Goal: Check status: Check status

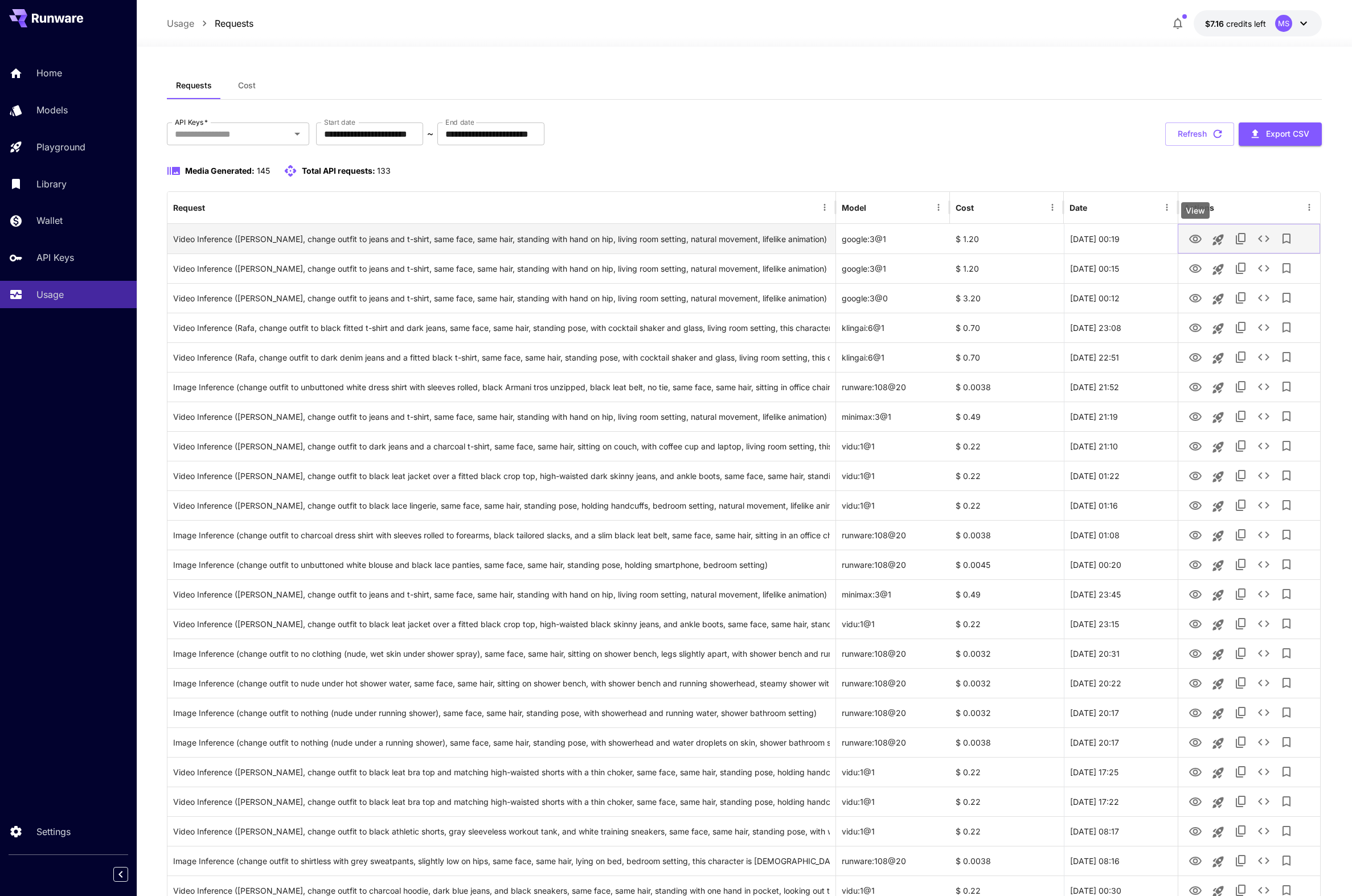
click at [1194, 241] on icon "View" at bounding box center [1196, 239] width 14 height 14
click at [1198, 267] on icon "View" at bounding box center [1195, 268] width 12 height 8
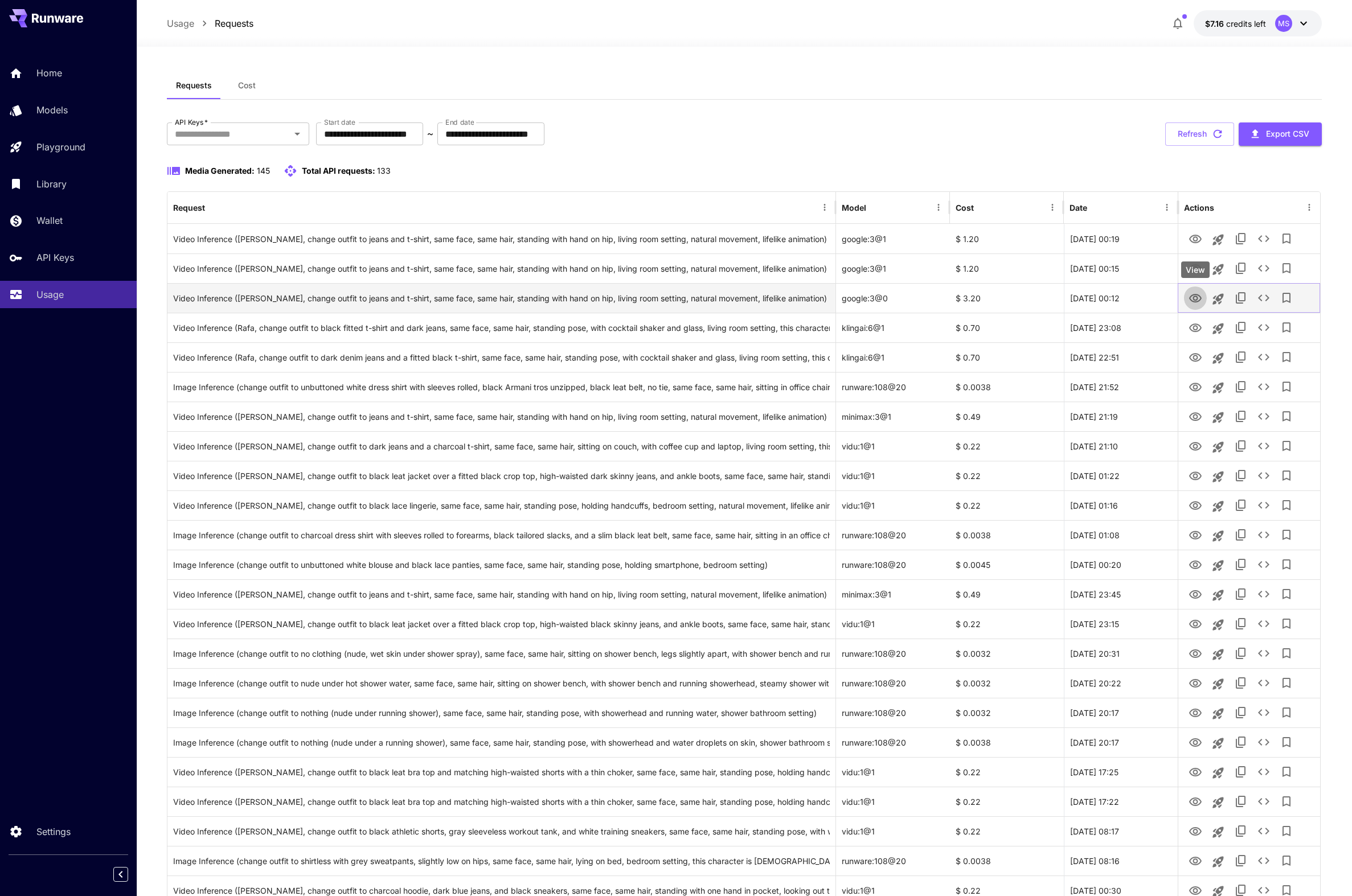
click at [1197, 296] on icon "View" at bounding box center [1195, 297] width 12 height 8
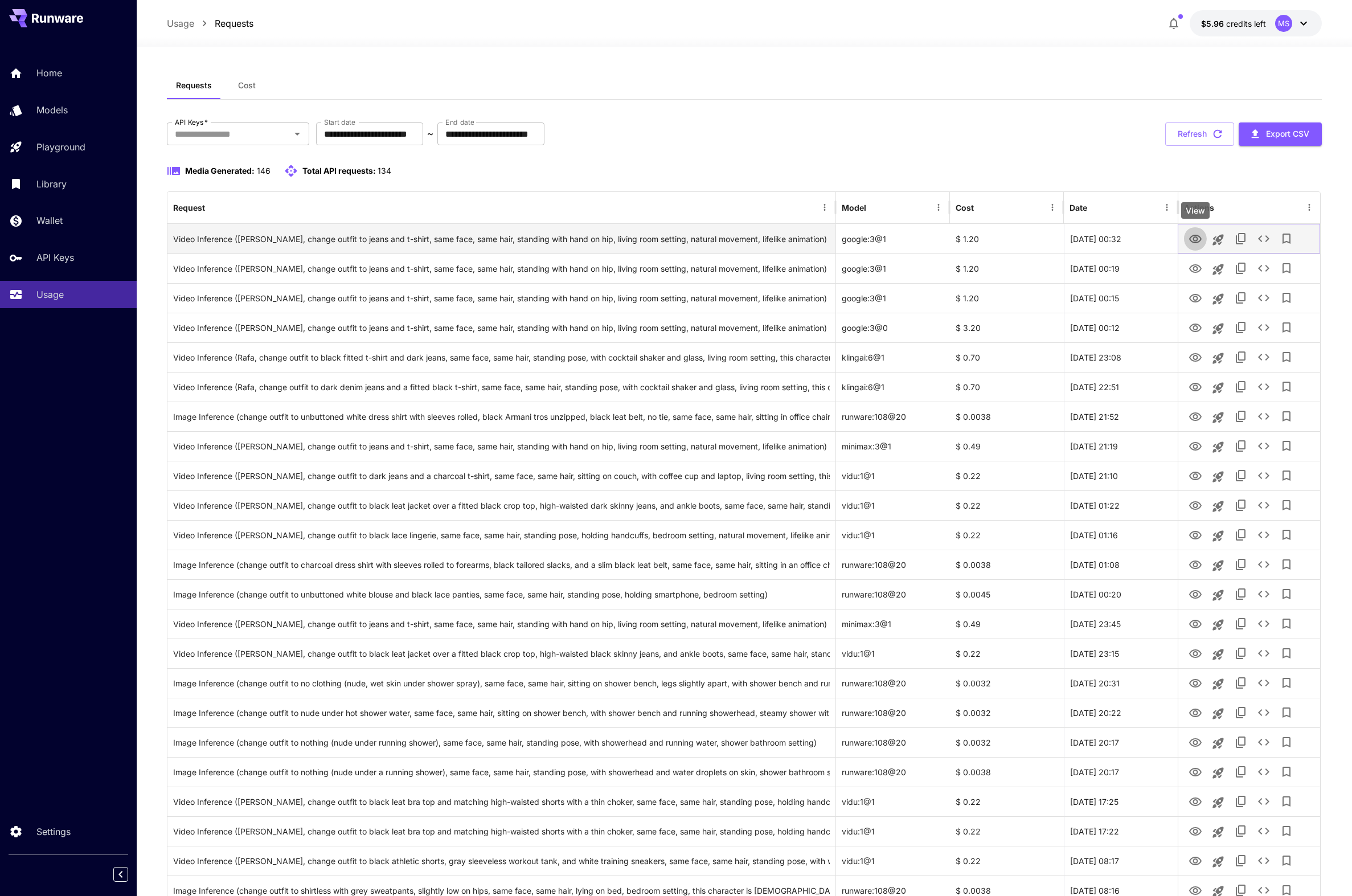
click at [1188, 241] on button "View" at bounding box center [1196, 238] width 23 height 23
click at [1194, 239] on icon "View" at bounding box center [1195, 238] width 12 height 8
click at [1017, 128] on div "**********" at bounding box center [745, 134] width 1155 height 23
click at [1189, 238] on icon "View" at bounding box center [1195, 238] width 12 height 8
